Goal: Find specific page/section: Find specific page/section

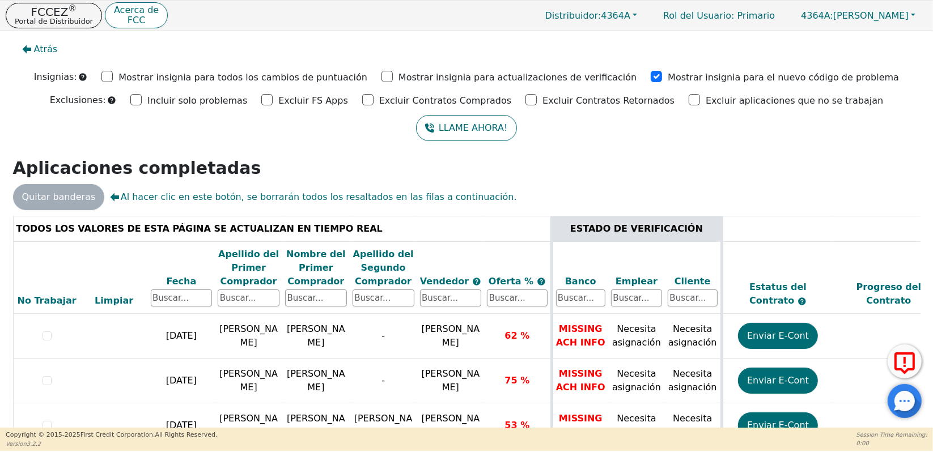
scroll to position [154, 0]
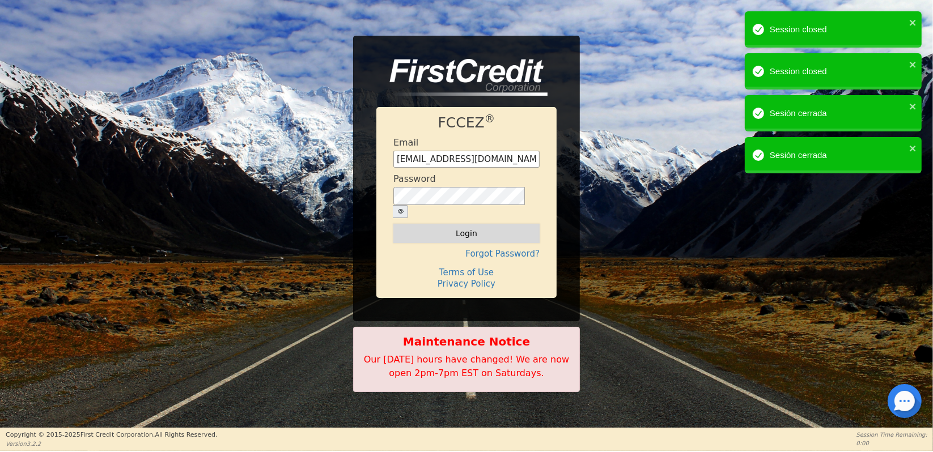
click at [426, 228] on button "Login" at bounding box center [466, 233] width 146 height 19
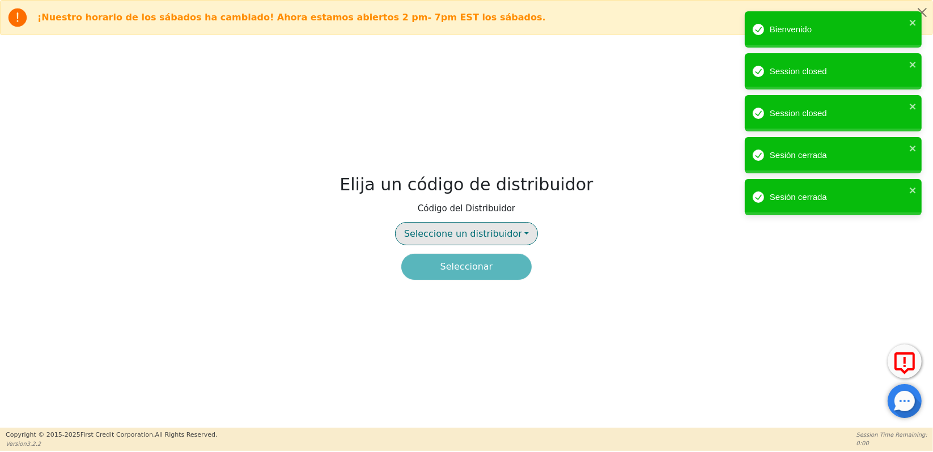
click at [421, 228] on span "Seleccione un distribuidor" at bounding box center [463, 233] width 118 height 11
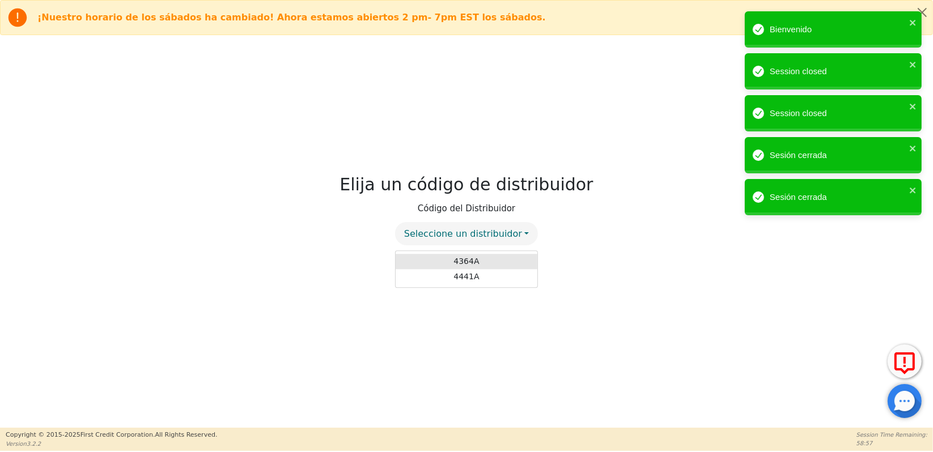
click at [466, 260] on link "4364A" at bounding box center [467, 261] width 142 height 15
click at [466, 267] on button "Seleccionar" at bounding box center [466, 267] width 130 height 26
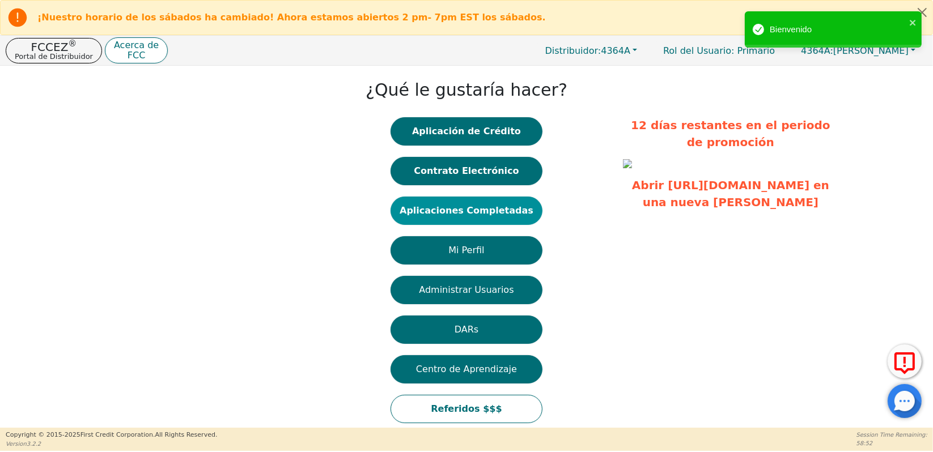
click at [478, 215] on button "Aplicaciones Completadas" at bounding box center [467, 211] width 152 height 28
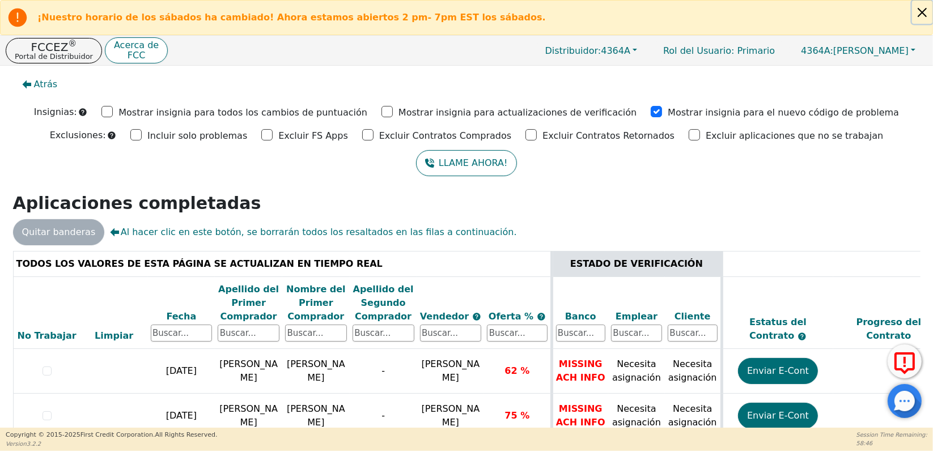
click at [920, 10] on button "Close alert" at bounding box center [922, 12] width 20 height 23
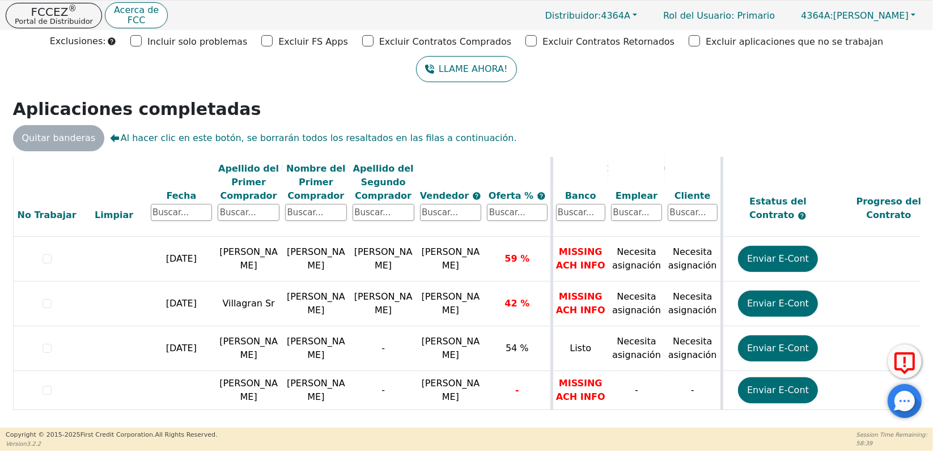
scroll to position [61, 0]
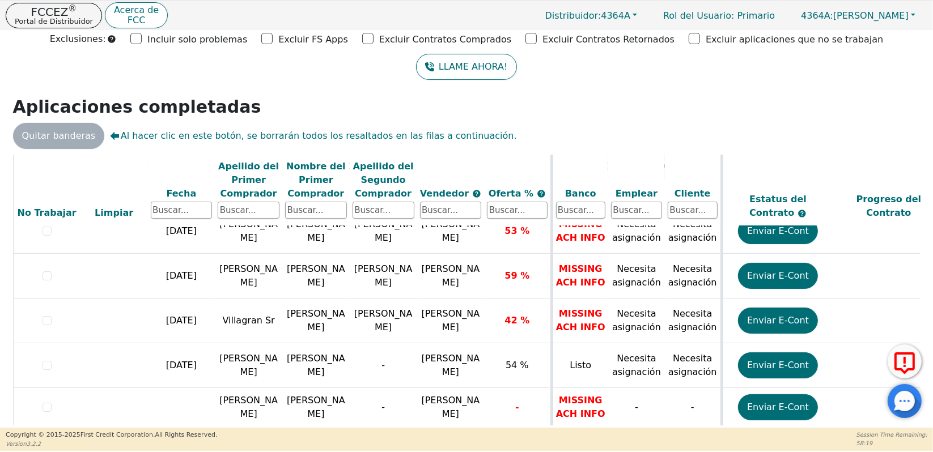
scroll to position [154, 0]
